Goal: Transaction & Acquisition: Purchase product/service

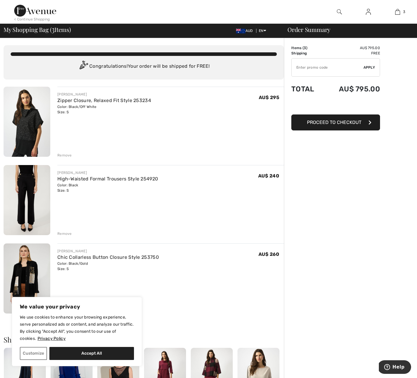
drag, startPoint x: 0, startPoint y: 0, endPoint x: 64, endPoint y: 234, distance: 242.5
click at [64, 234] on div "Remove" at bounding box center [64, 233] width 15 height 5
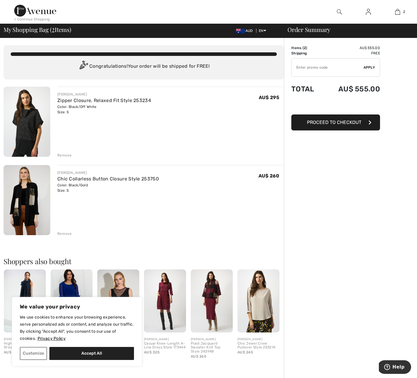
click at [64, 233] on div "Remove" at bounding box center [64, 233] width 15 height 5
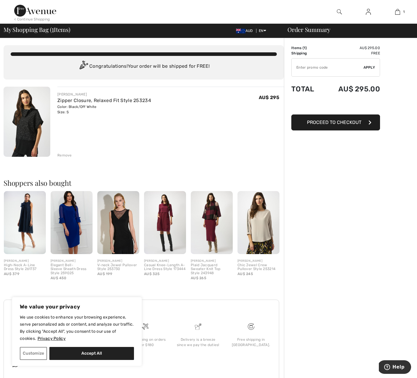
click at [65, 155] on div "Remove" at bounding box center [64, 155] width 15 height 5
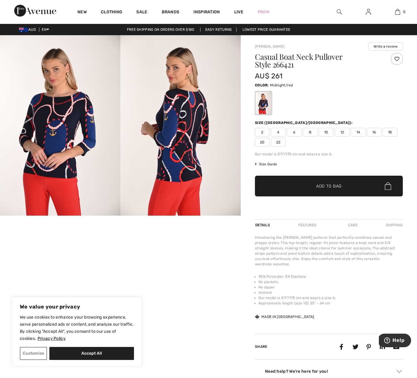
click at [73, 146] on img at bounding box center [60, 125] width 120 height 181
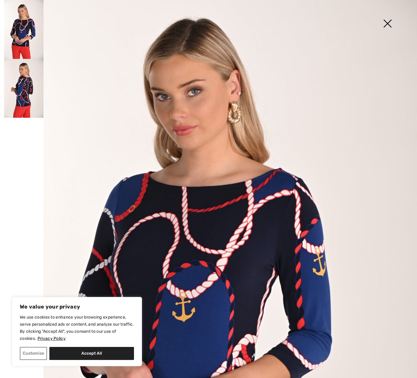
scroll to position [27, 0]
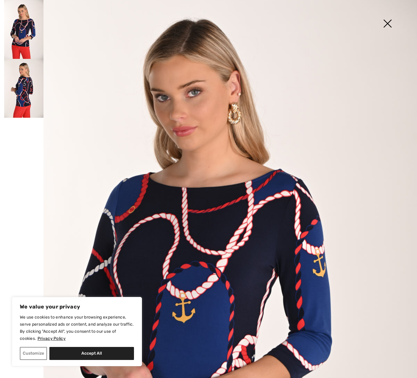
click at [30, 96] on img at bounding box center [23, 88] width 39 height 59
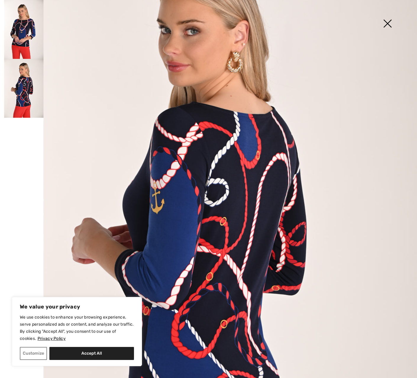
scroll to position [82, 0]
click at [387, 22] on img at bounding box center [388, 24] width 30 height 30
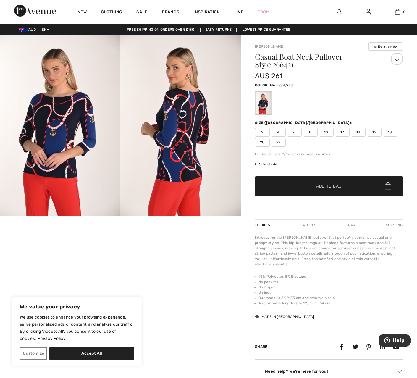
click at [264, 164] on span "Size Guide" at bounding box center [266, 164] width 22 height 5
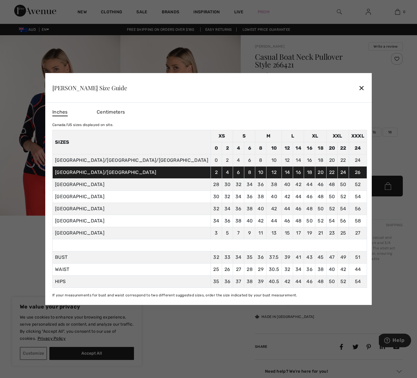
click at [125, 109] on span "Centimeters" at bounding box center [111, 112] width 28 height 6
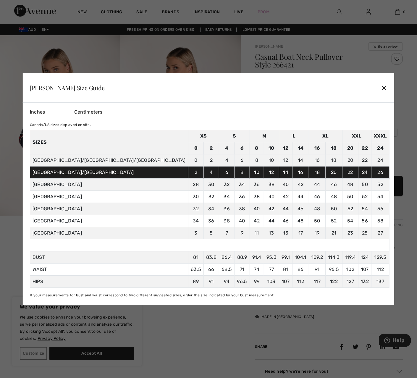
click at [381, 87] on div "✕" at bounding box center [384, 88] width 6 height 12
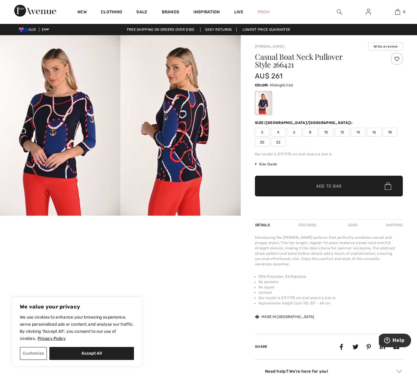
click at [295, 131] on span "6" at bounding box center [294, 132] width 15 height 9
click at [361, 184] on span "✔ Added to Bag Add to Bag" at bounding box center [329, 186] width 148 height 21
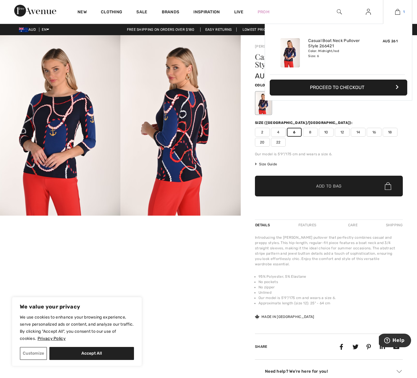
click at [398, 12] on img at bounding box center [397, 11] width 5 height 7
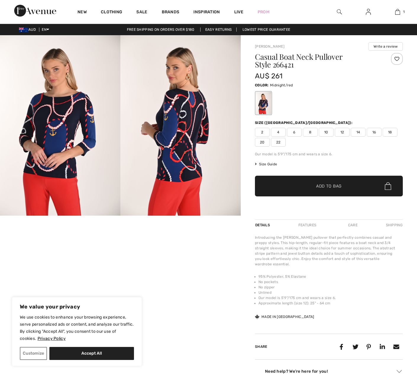
click at [62, 125] on img at bounding box center [60, 125] width 120 height 181
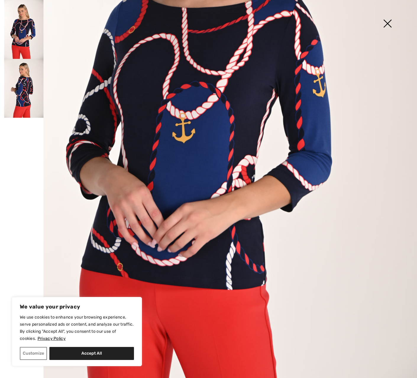
scroll to position [208, 0]
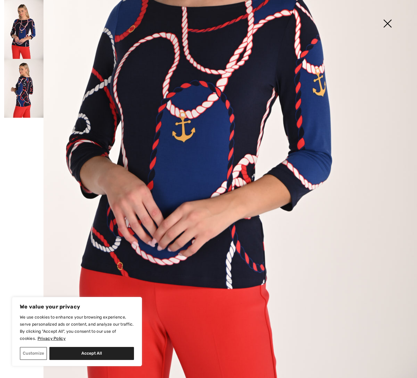
click at [24, 99] on img at bounding box center [23, 88] width 39 height 59
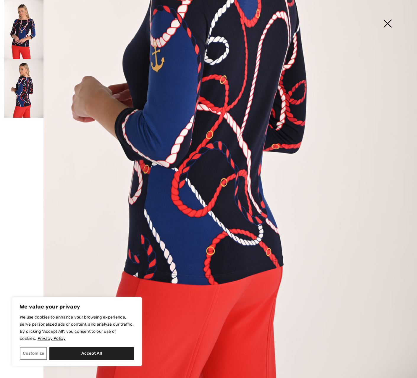
scroll to position [223, 0]
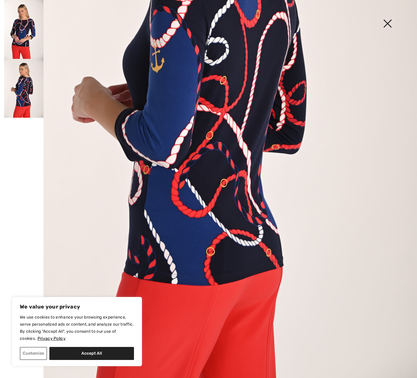
click at [25, 30] on img at bounding box center [23, 29] width 39 height 59
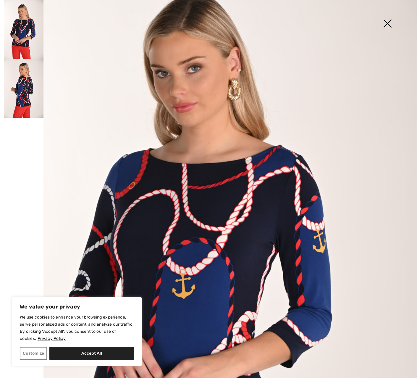
scroll to position [50, 0]
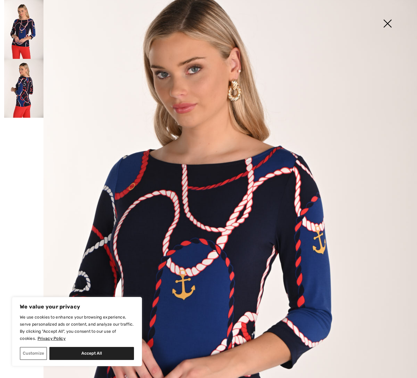
click at [387, 22] on img at bounding box center [388, 24] width 30 height 30
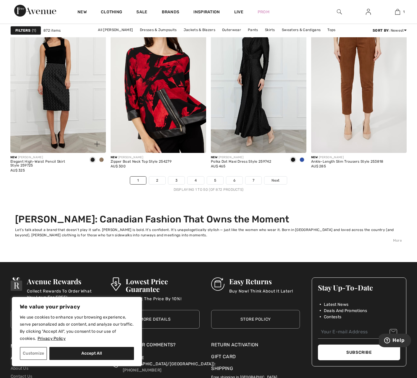
scroll to position [2665, 0]
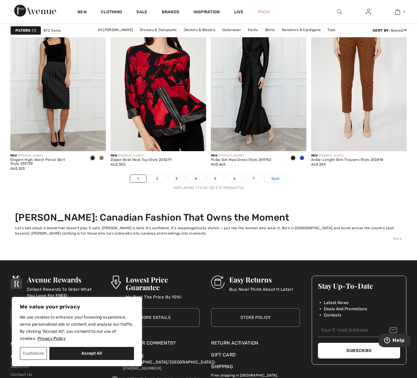
click at [279, 178] on span "Next" at bounding box center [276, 178] width 8 height 5
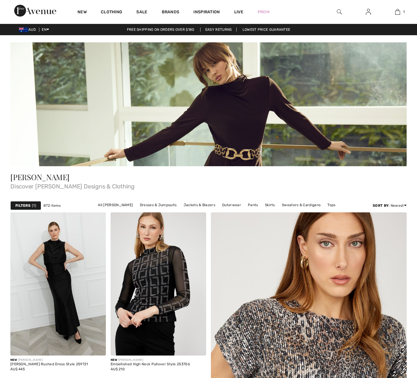
scroll to position [250, 0]
